Goal: Obtain resource: Download file/media

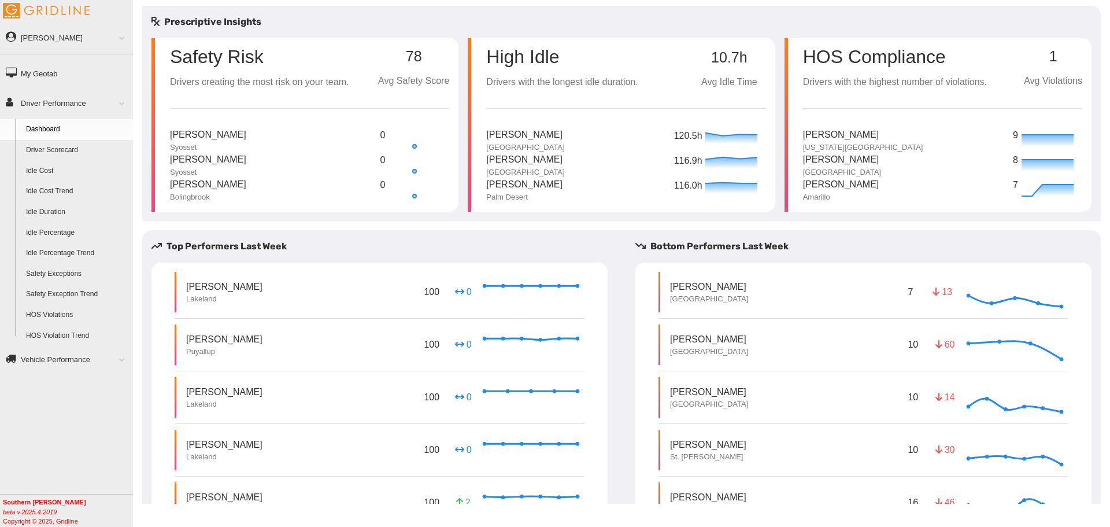
click at [58, 149] on link "Driver Scorecard" at bounding box center [77, 150] width 112 height 21
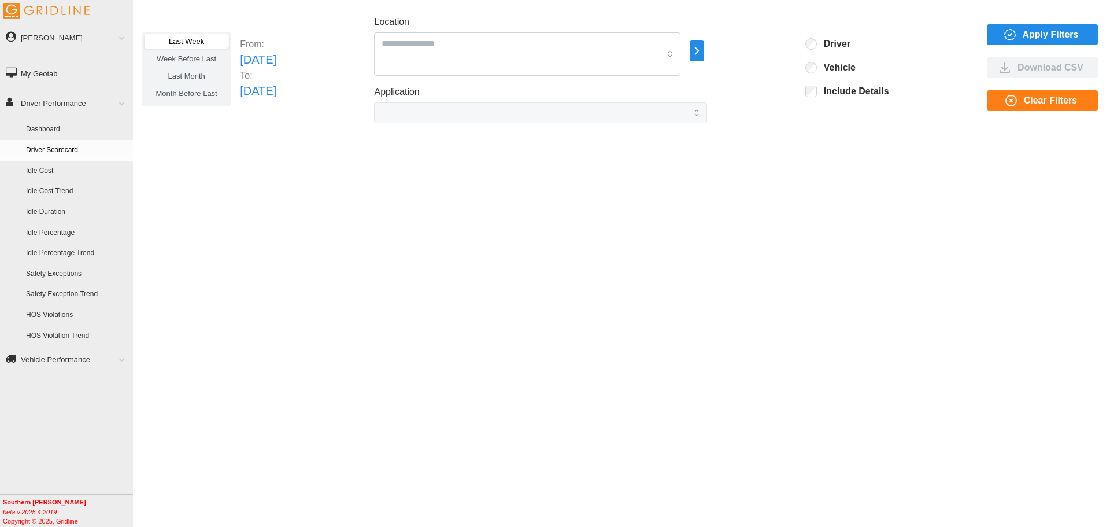
click at [1035, 41] on span "Apply Filters" at bounding box center [1051, 35] width 56 height 20
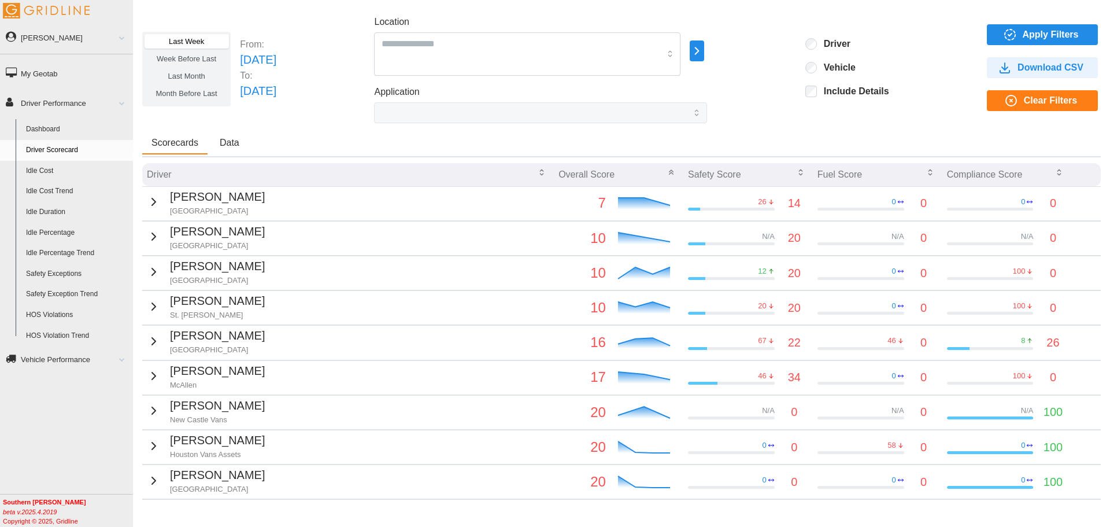
click at [1020, 70] on span "Download CSV" at bounding box center [1051, 68] width 66 height 20
click at [1029, 32] on span "Apply Filters" at bounding box center [1051, 35] width 56 height 20
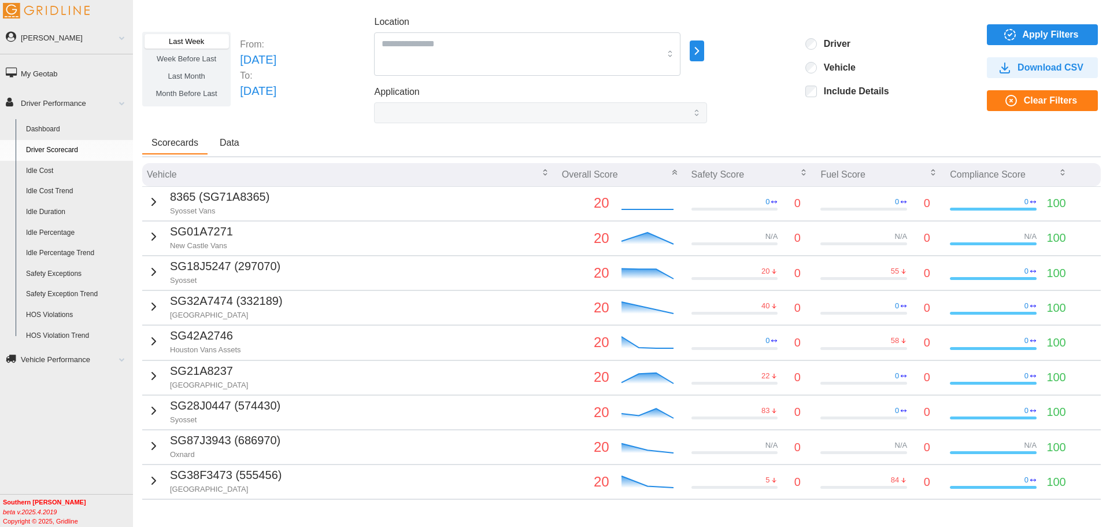
click at [1026, 67] on span "Download CSV" at bounding box center [1051, 68] width 66 height 20
click at [826, 50] on div "Driver" at bounding box center [848, 45] width 84 height 14
click at [832, 48] on label "Driver" at bounding box center [834, 44] width 34 height 12
click at [1035, 34] on span "Apply Filters" at bounding box center [1051, 35] width 56 height 20
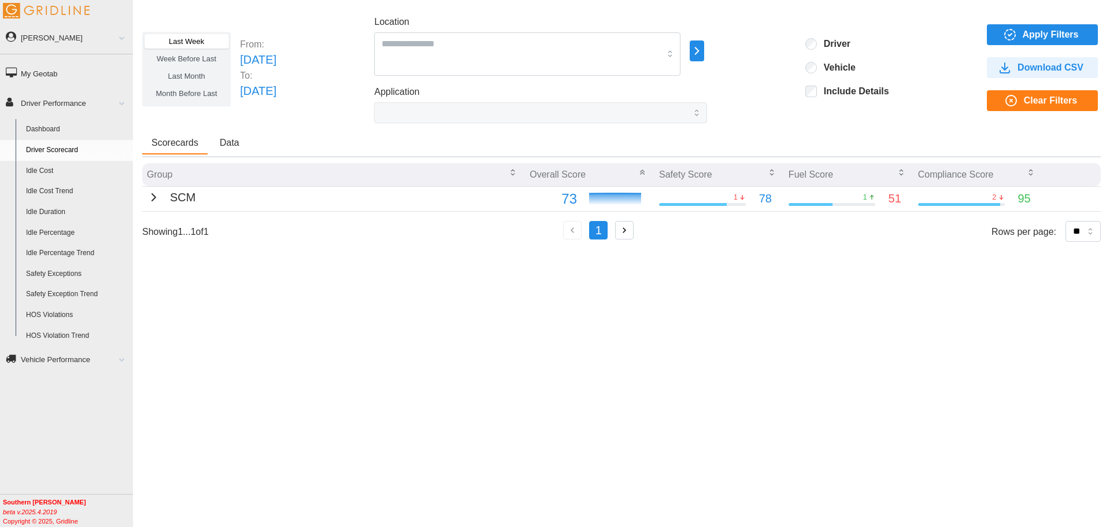
click at [1032, 61] on span "Download CSV" at bounding box center [1051, 68] width 66 height 20
click at [1037, 27] on span "Apply Filters" at bounding box center [1051, 35] width 56 height 20
click at [1052, 69] on span "Download CSV" at bounding box center [1051, 68] width 66 height 20
click at [152, 199] on icon "button" at bounding box center [153, 197] width 3 height 7
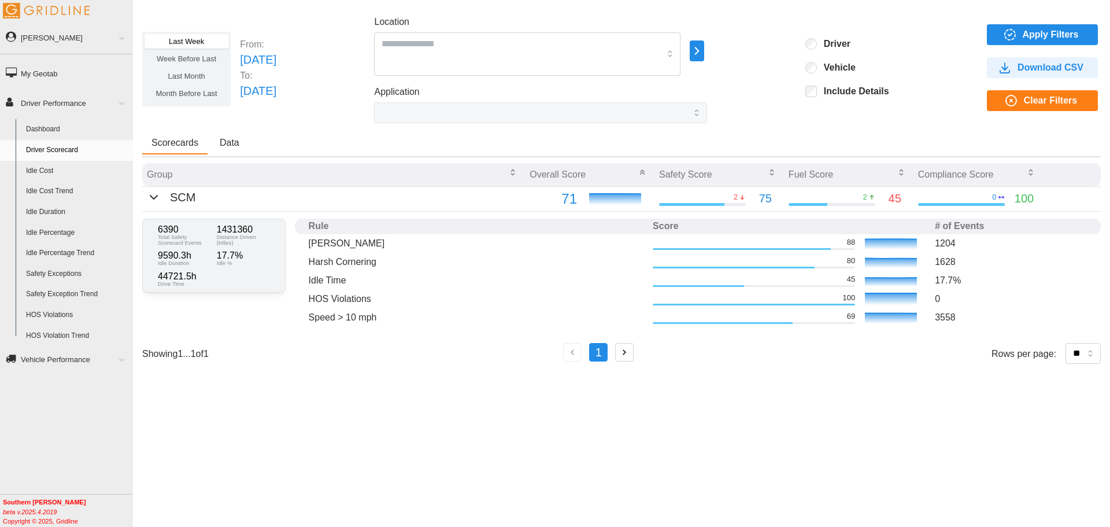
click at [827, 54] on div "Driver Vehicle Include Details" at bounding box center [848, 69] width 84 height 62
click at [97, 33] on link "[PERSON_NAME]" at bounding box center [66, 37] width 133 height 26
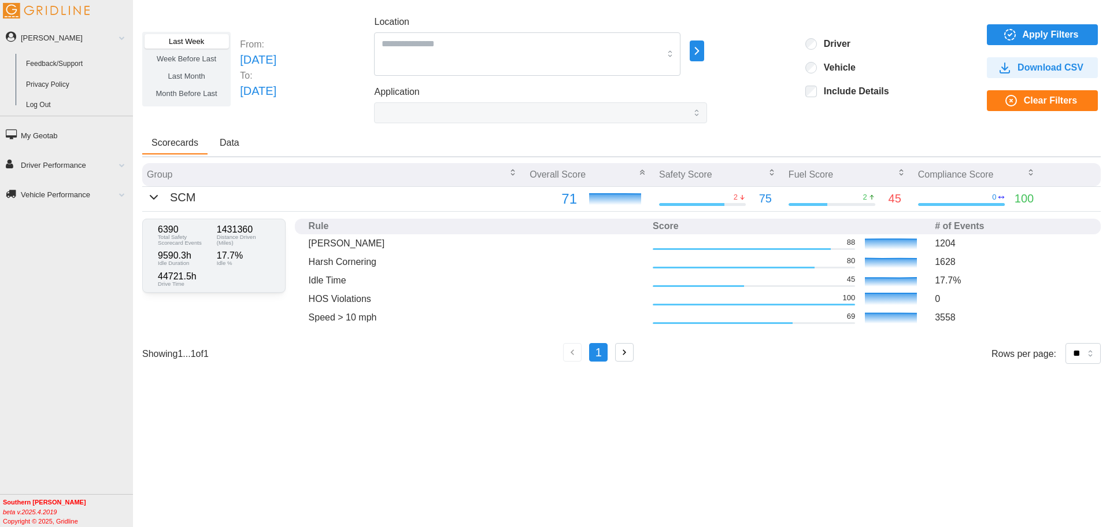
click at [41, 98] on link "Log Out" at bounding box center [77, 105] width 112 height 21
